Goal: Task Accomplishment & Management: Complete application form

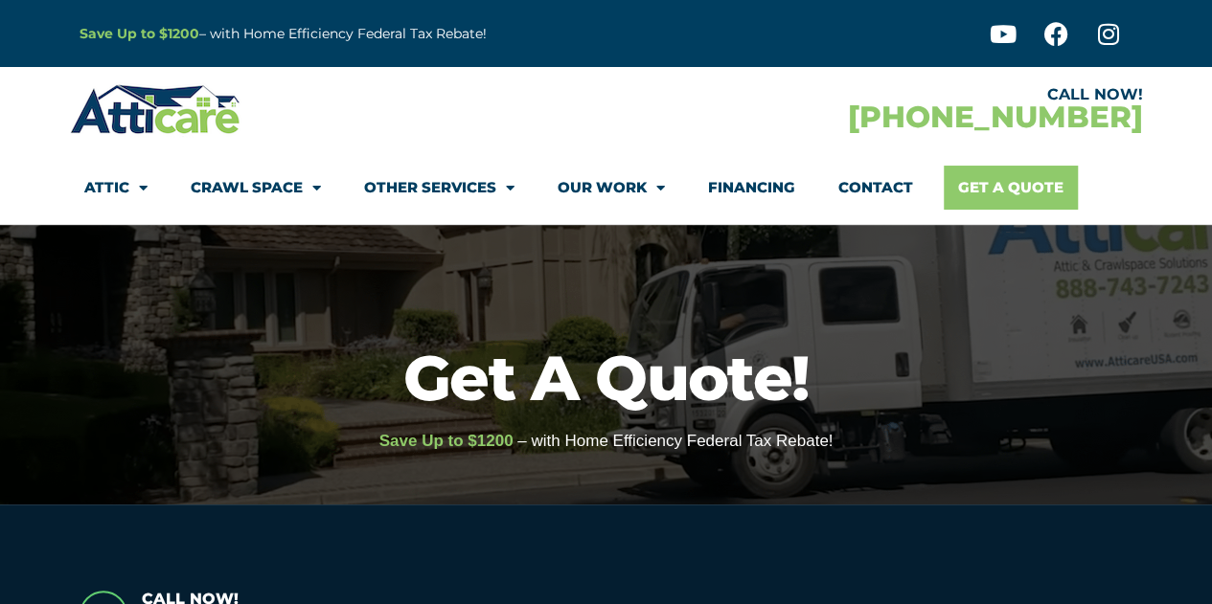
click at [1018, 193] on link "Get A Quote" at bounding box center [1010, 188] width 134 height 44
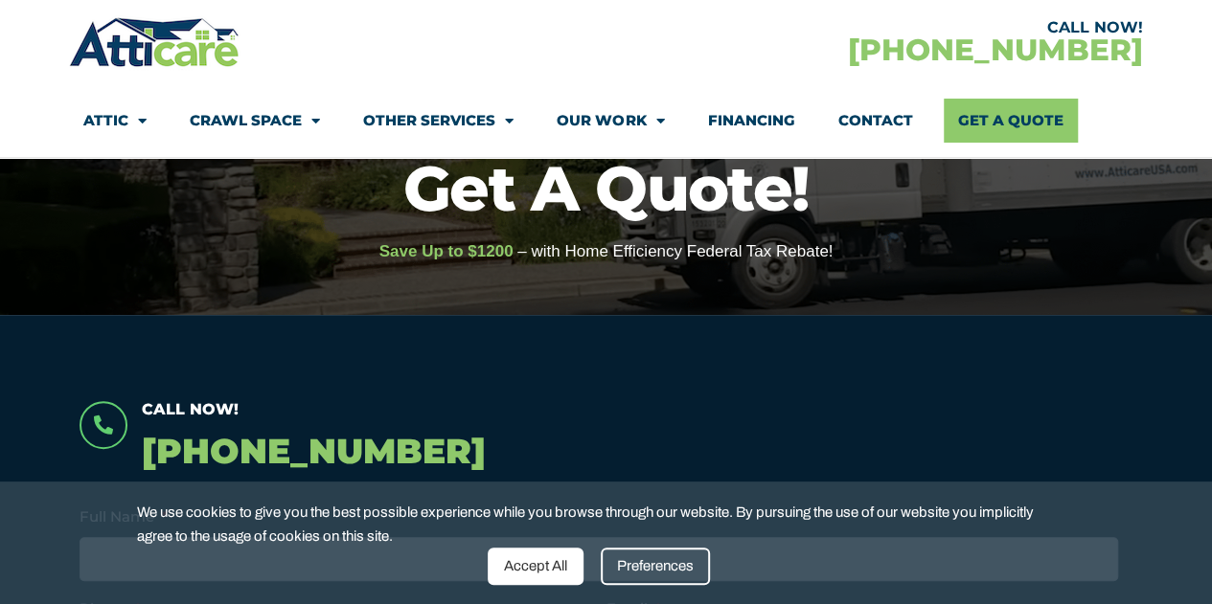
scroll to position [192, 0]
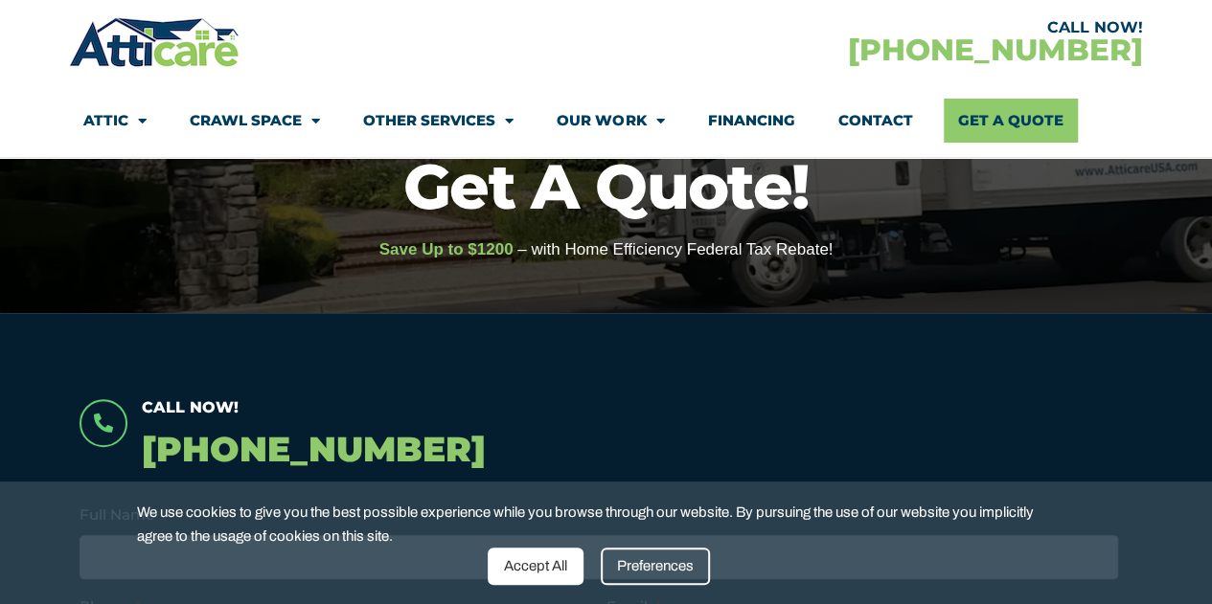
click at [529, 578] on div "Accept All" at bounding box center [535, 566] width 96 height 37
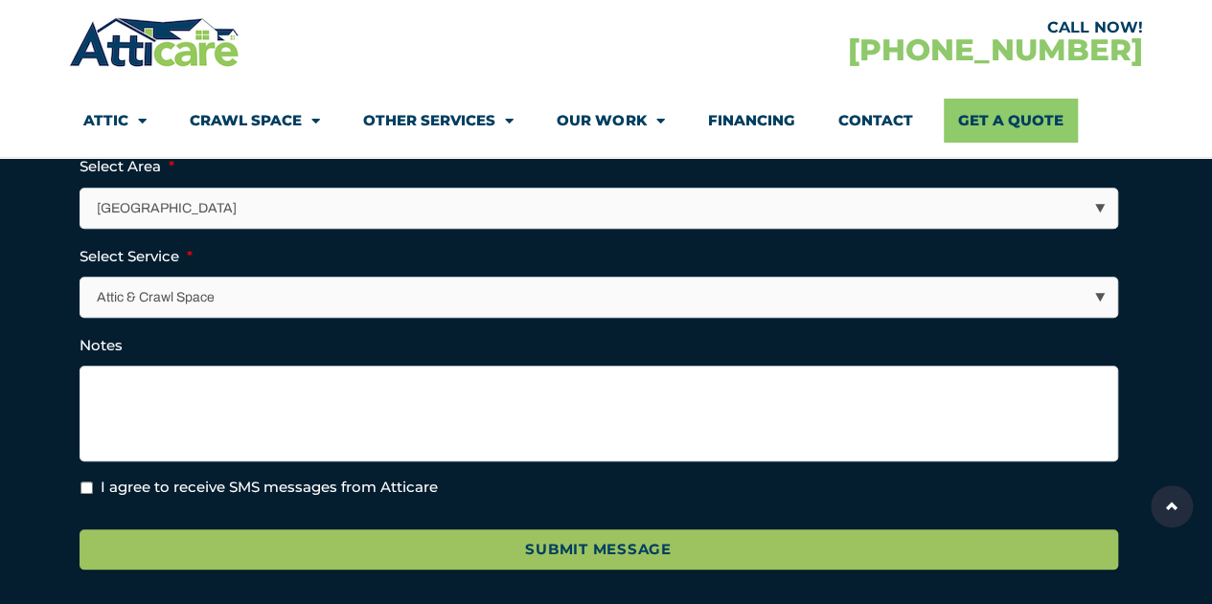
scroll to position [766, 0]
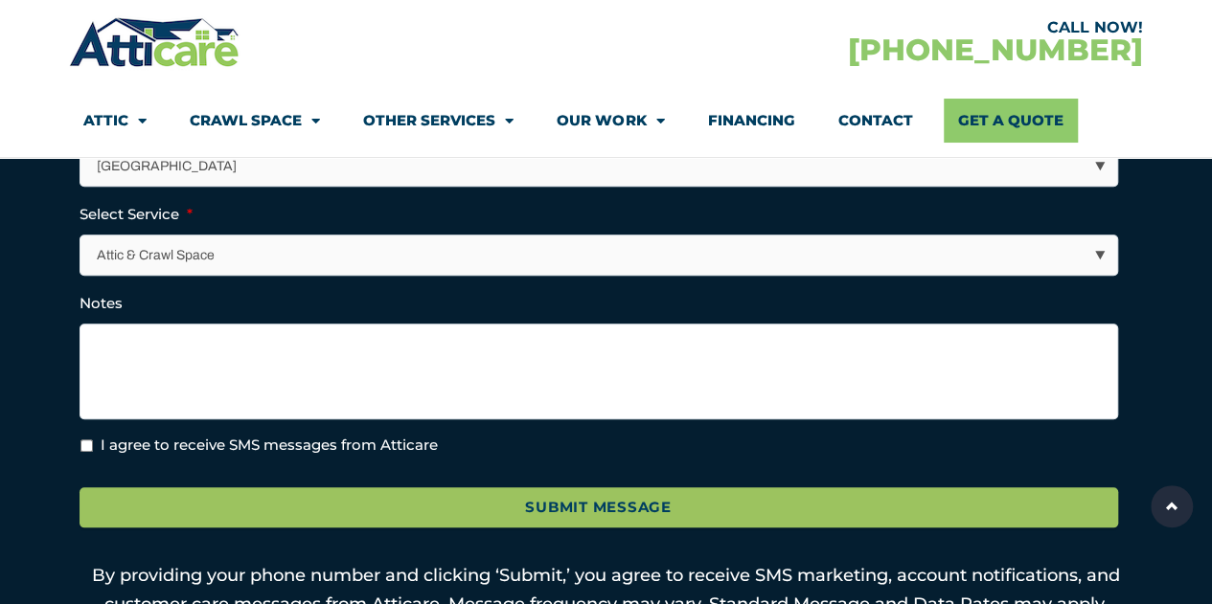
click at [453, 246] on select "Attic & Crawl Space Insulation Roofing Solar Energy Other Services" at bounding box center [599, 255] width 1036 height 39
click at [45, 326] on section "Call Now! [PHONE_NUMBER] X/Twitter This field is for validation purposes and sh…" at bounding box center [606, 234] width 1212 height 990
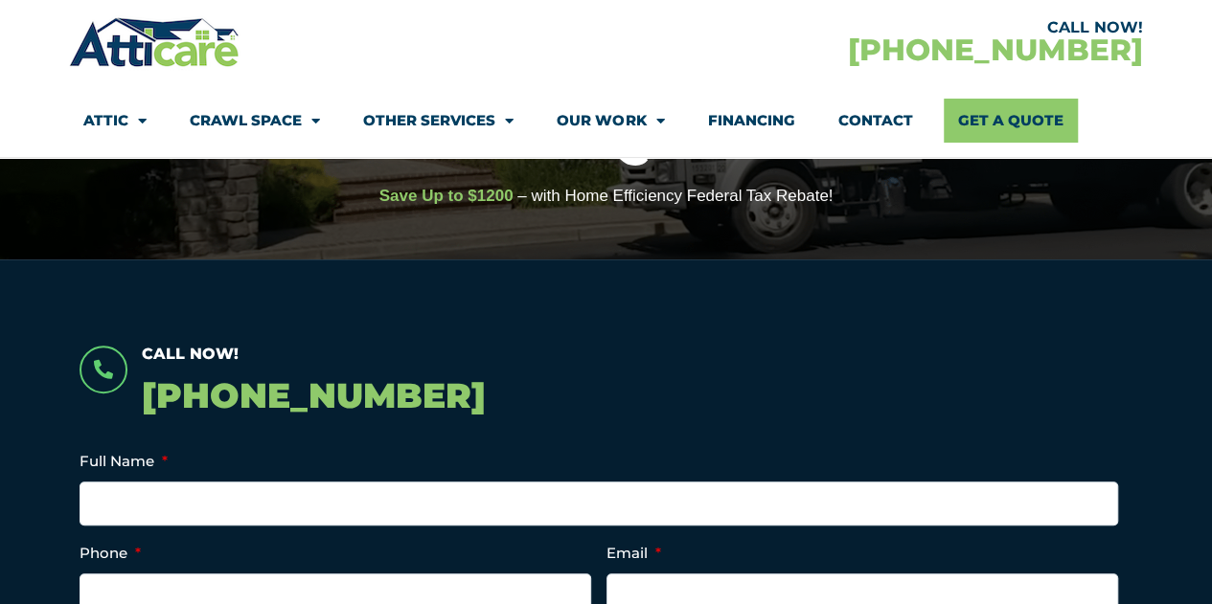
scroll to position [287, 0]
